Goal: Navigation & Orientation: Find specific page/section

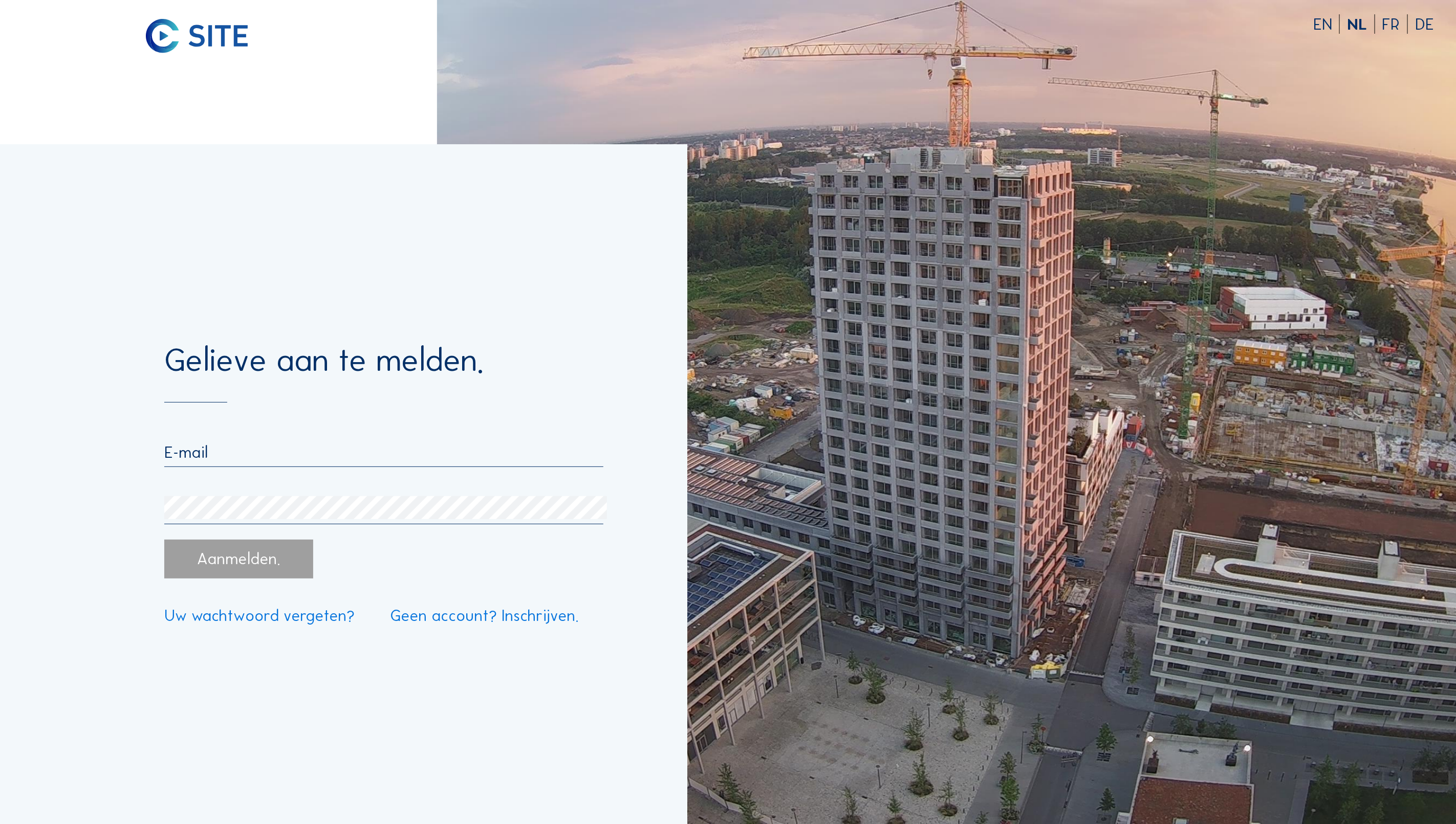
type input "[EMAIL_ADDRESS][DOMAIN_NAME]"
click at [271, 551] on div "Aanmelden." at bounding box center [238, 559] width 148 height 39
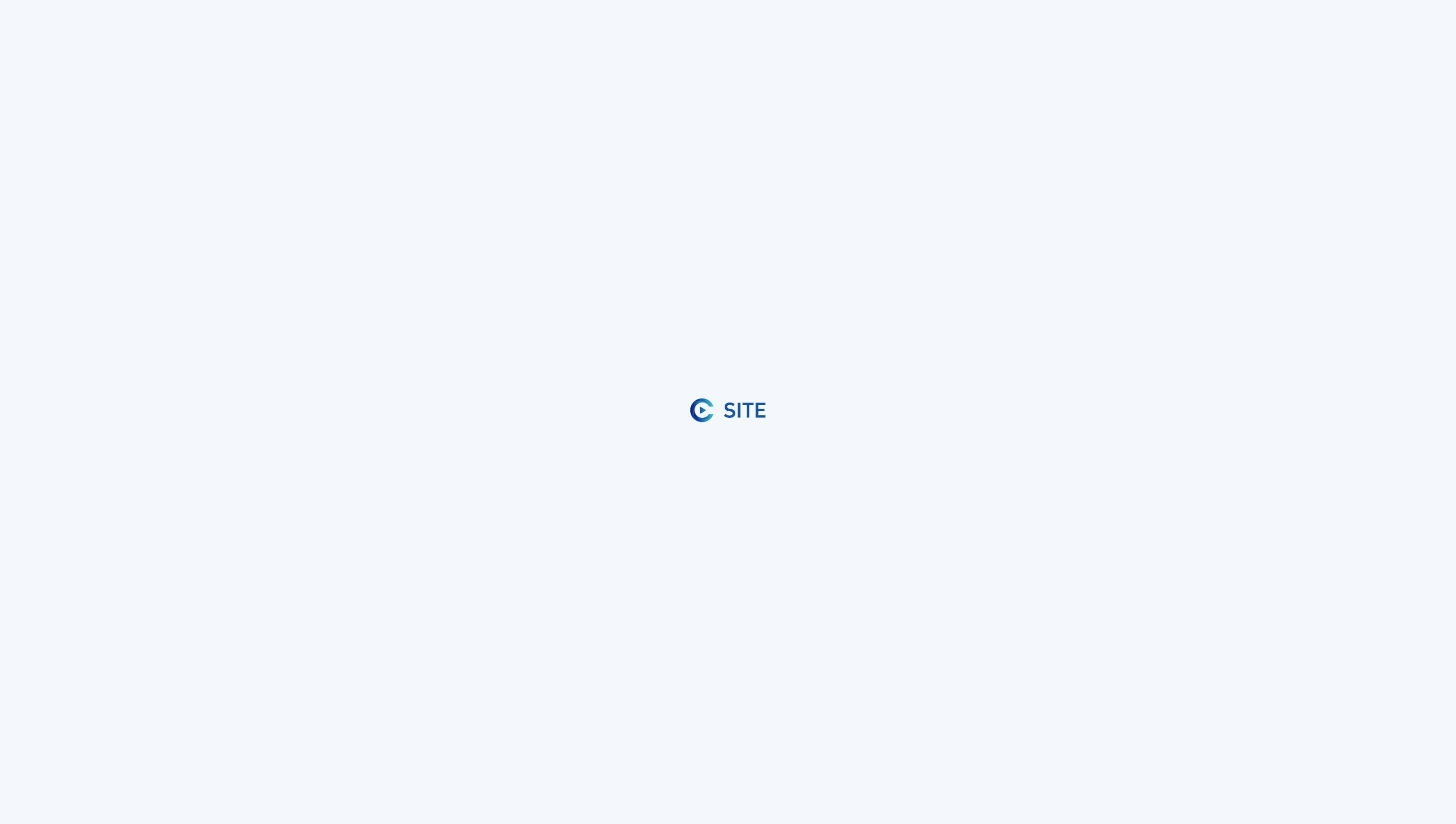
click at [253, 579] on div "EN NL FR DE Gelieve aan te melden. [EMAIL_ADDRESS][DOMAIN_NAME] Aanmelden. Uw w…" at bounding box center [728, 412] width 1456 height 824
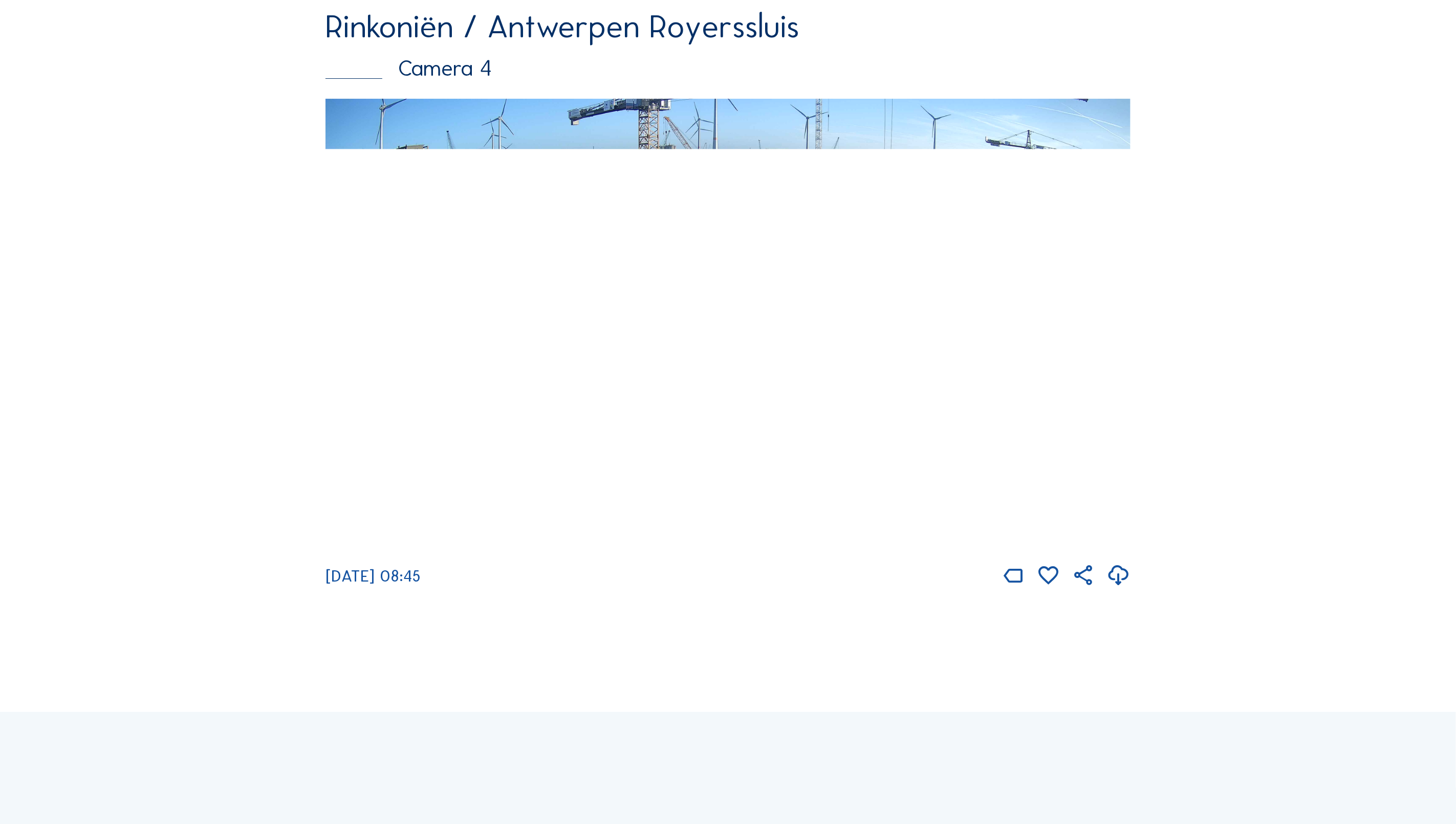
scroll to position [2711, 0]
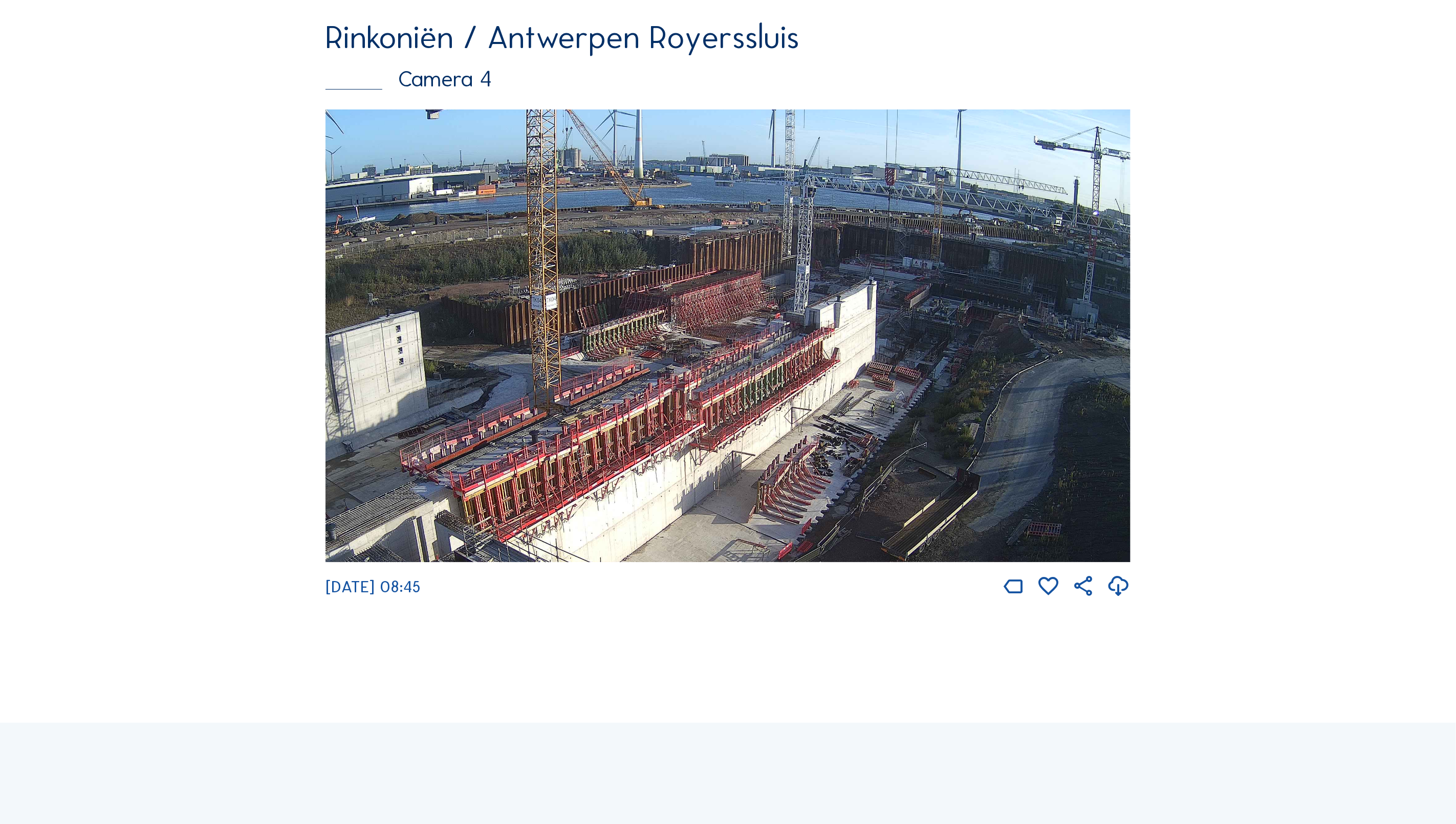
drag, startPoint x: 863, startPoint y: 309, endPoint x: 891, endPoint y: 475, distance: 168.3
click at [891, 475] on img at bounding box center [728, 336] width 805 height 453
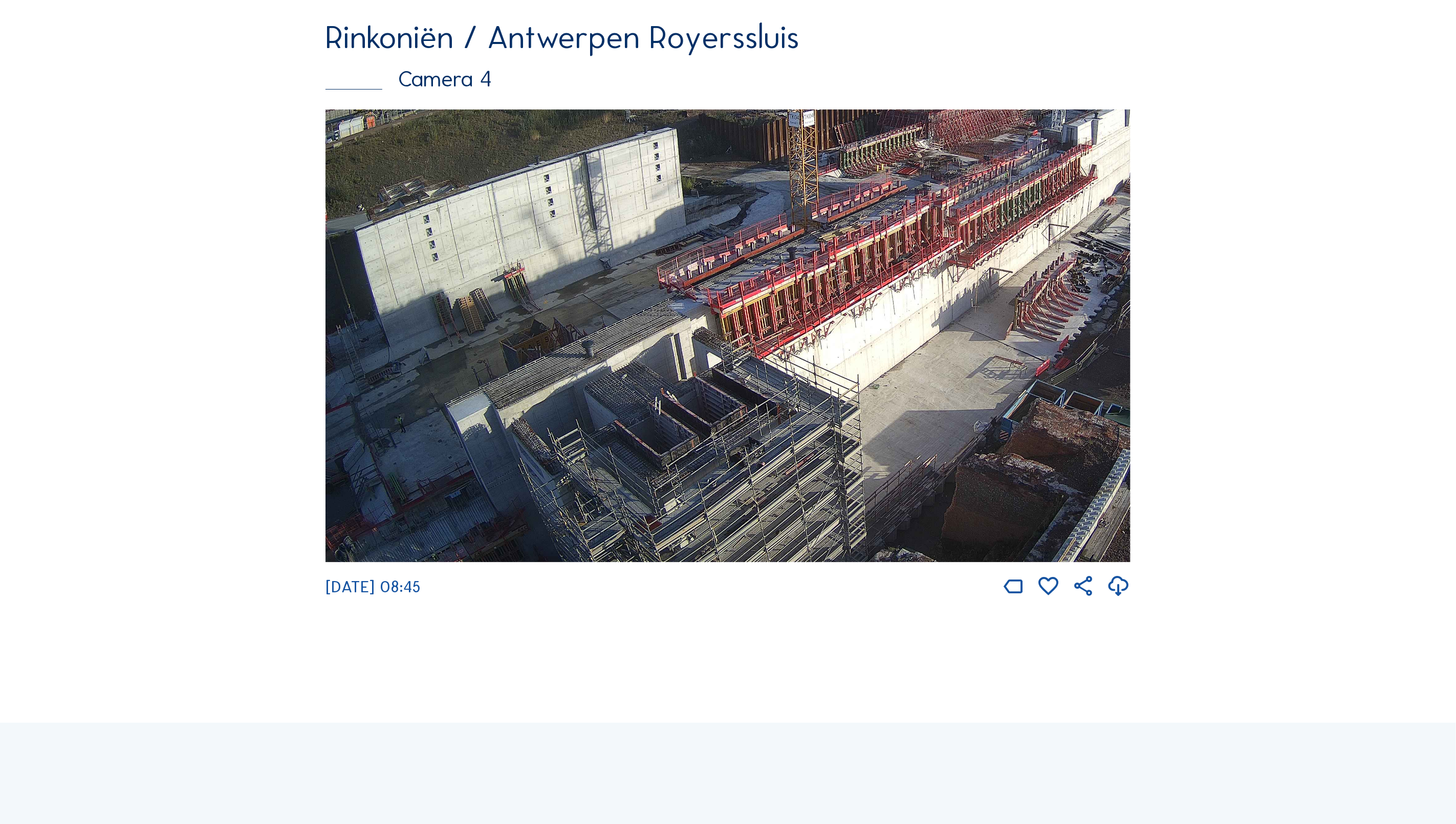
drag, startPoint x: 823, startPoint y: 362, endPoint x: 1377, endPoint y: 188, distance: 580.7
drag, startPoint x: 471, startPoint y: 349, endPoint x: 779, endPoint y: 312, distance: 310.2
click at [769, 312] on img at bounding box center [728, 336] width 805 height 453
drag, startPoint x: 843, startPoint y: 347, endPoint x: 463, endPoint y: 404, distance: 384.3
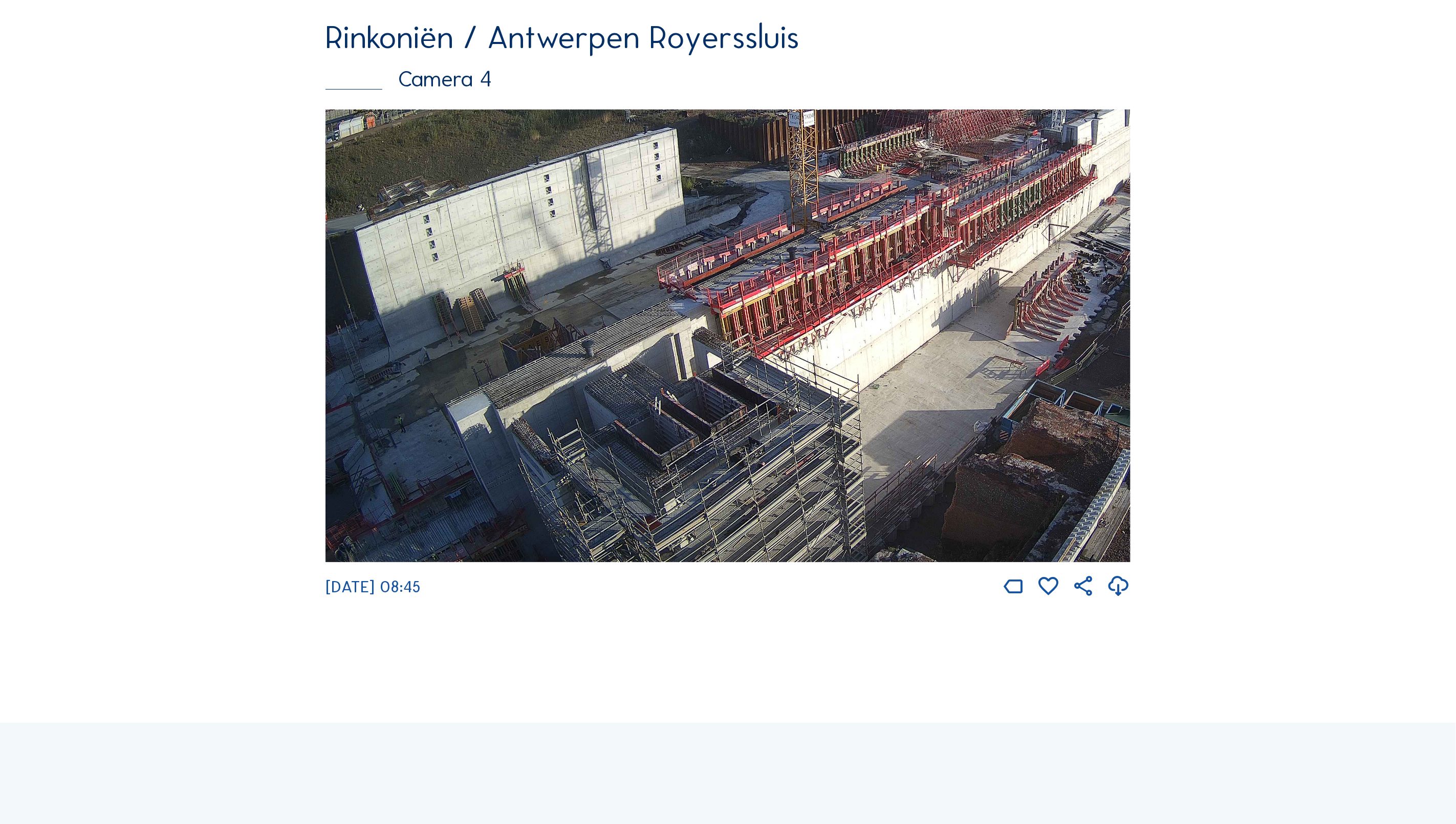
click at [478, 402] on img at bounding box center [728, 336] width 805 height 453
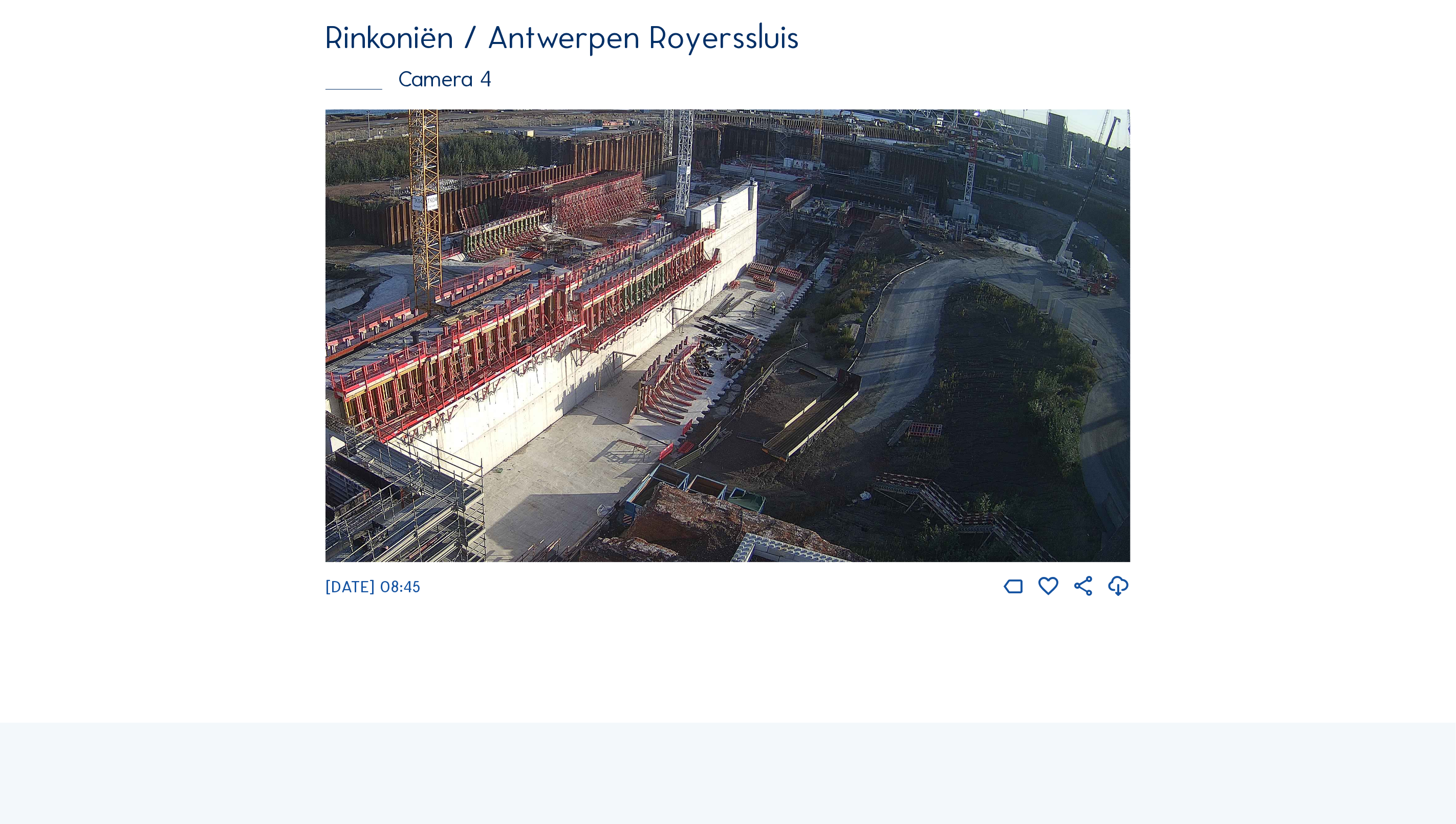
drag, startPoint x: 733, startPoint y: 398, endPoint x: 593, endPoint y: 443, distance: 147.1
click at [596, 443] on img at bounding box center [728, 336] width 805 height 453
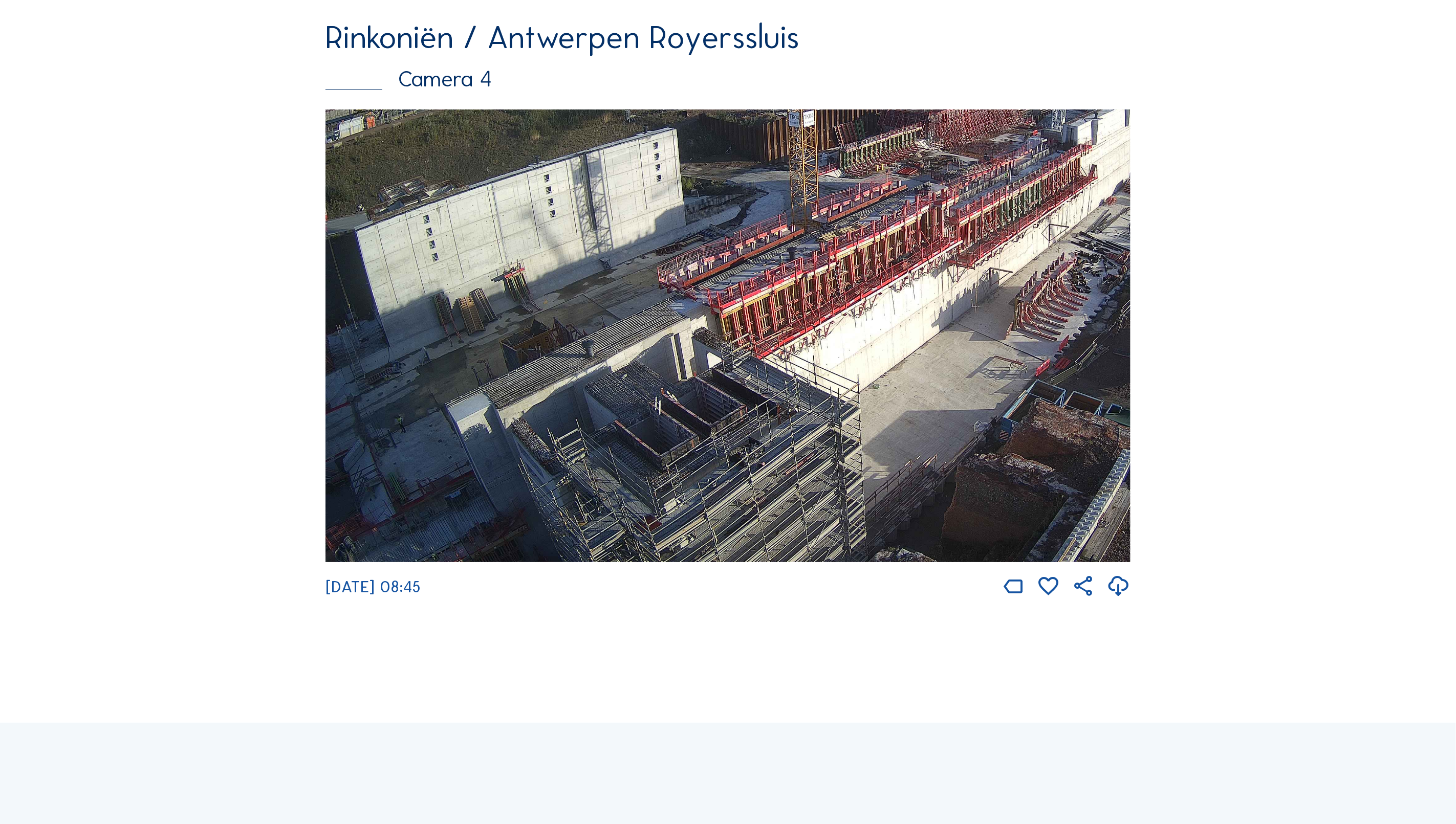
drag, startPoint x: 802, startPoint y: 384, endPoint x: 1196, endPoint y: 416, distance: 395.3
